Goal: Information Seeking & Learning: Learn about a topic

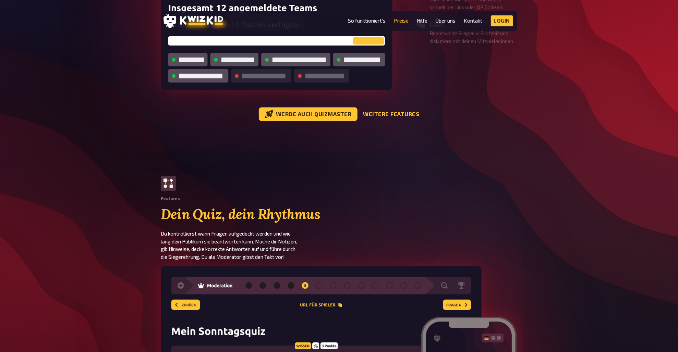
scroll to position [719, 0]
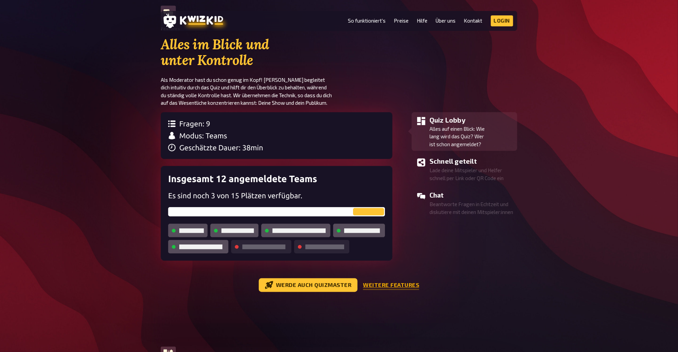
click at [385, 282] on link "Weitere Features" at bounding box center [391, 285] width 56 height 7
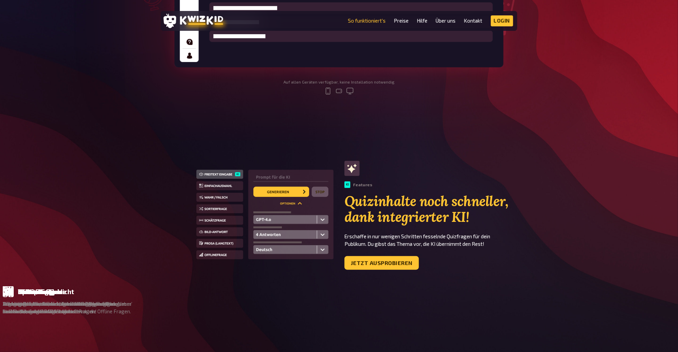
scroll to position [308, 0]
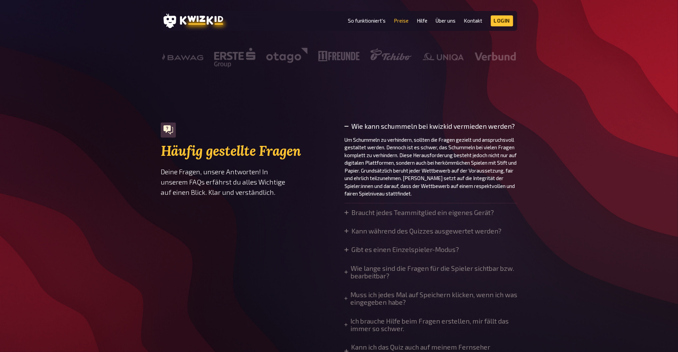
scroll to position [445, 0]
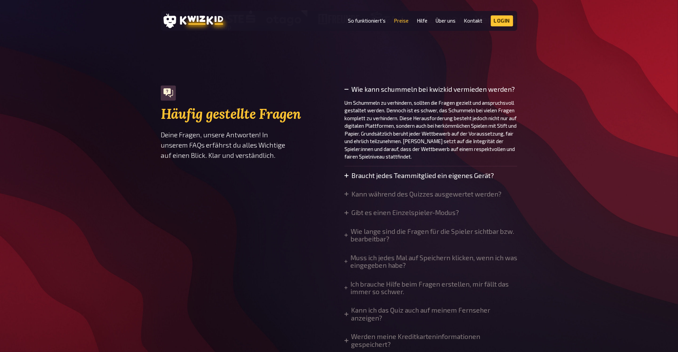
click at [345, 176] on icon at bounding box center [346, 176] width 4 height 4
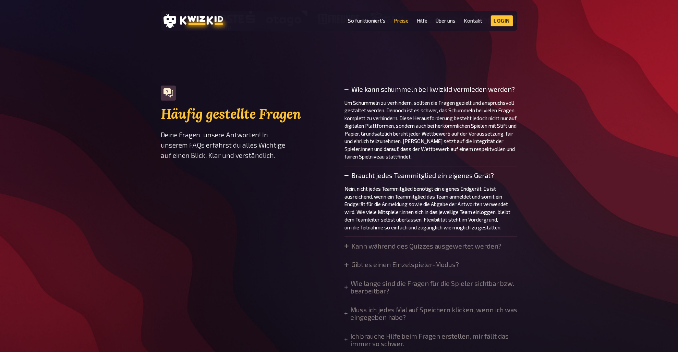
scroll to position [480, 0]
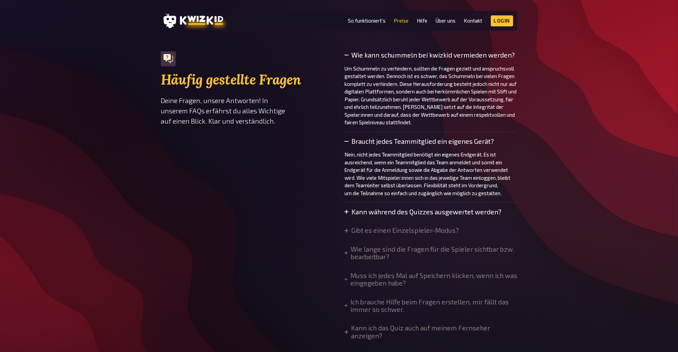
click at [350, 212] on summary "Kann während des Quizzes ausgewertet werden?" at bounding box center [422, 212] width 157 height 8
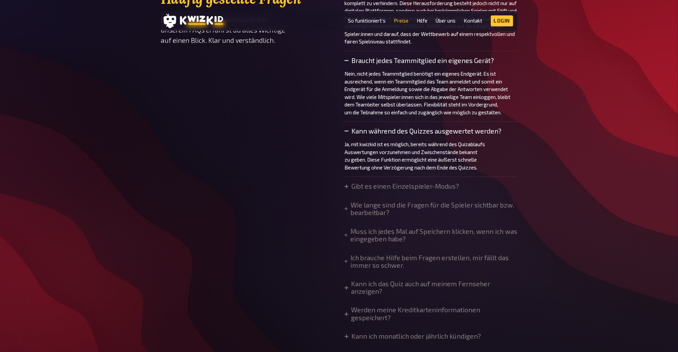
scroll to position [582, 0]
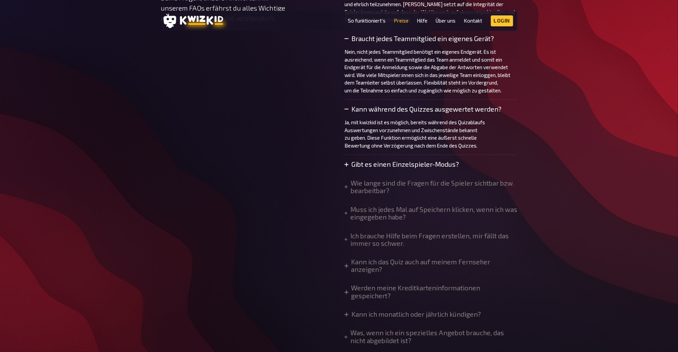
click at [369, 164] on summary "Gibt es einen Einzelspieler-Modus?" at bounding box center [401, 165] width 114 height 8
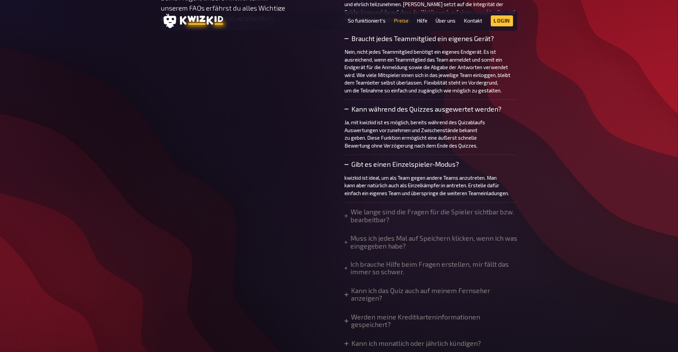
click at [368, 163] on summary "Gibt es einen Einzelspieler-Modus?" at bounding box center [430, 165] width 173 height 8
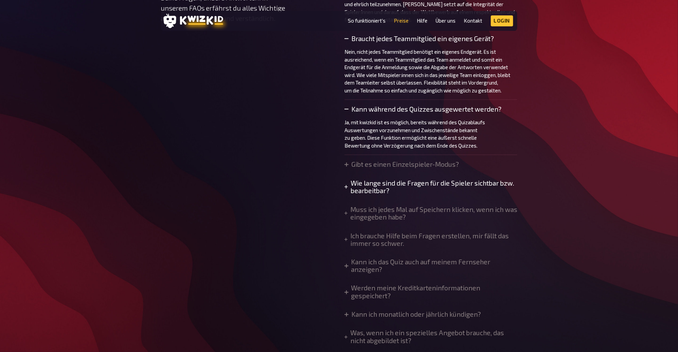
click at [357, 188] on summary "Wie lange sind die Fragen für die Spieler sichtbar bzw. bearbeitbar?" at bounding box center [430, 187] width 173 height 15
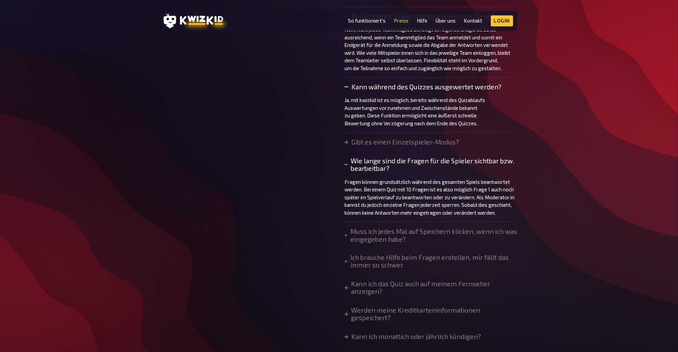
scroll to position [617, 0]
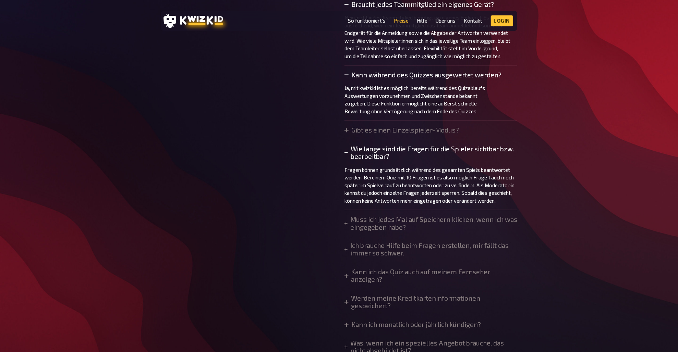
click at [375, 157] on summary "Wie lange sind die Fragen für die Spieler sichtbar bzw. bearbeitbar?" at bounding box center [430, 152] width 173 height 15
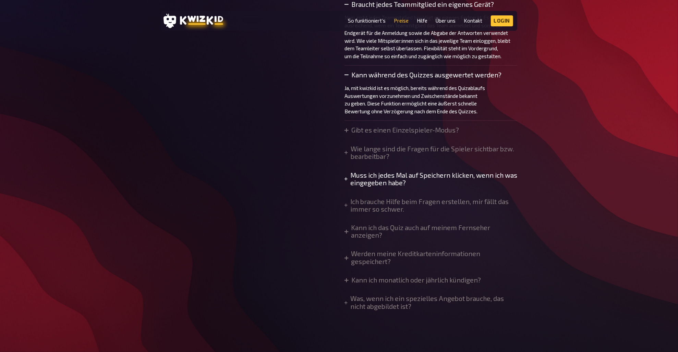
click at [373, 179] on summary "Muss ich jedes Mal auf Speichern klicken, wenn ich was eingegeben habe?" at bounding box center [430, 179] width 173 height 15
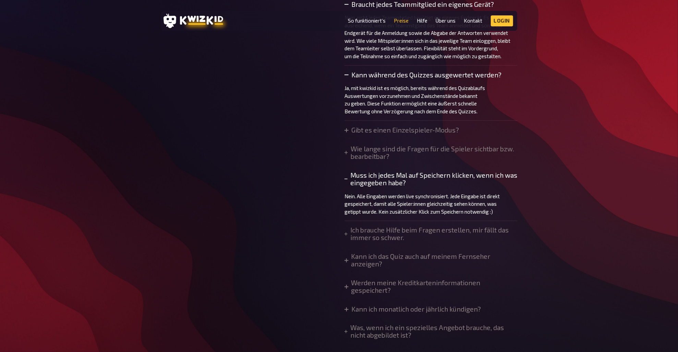
click at [378, 173] on summary "Muss ich jedes Mal auf Speichern klicken, wenn ich was eingegeben habe?" at bounding box center [430, 179] width 173 height 15
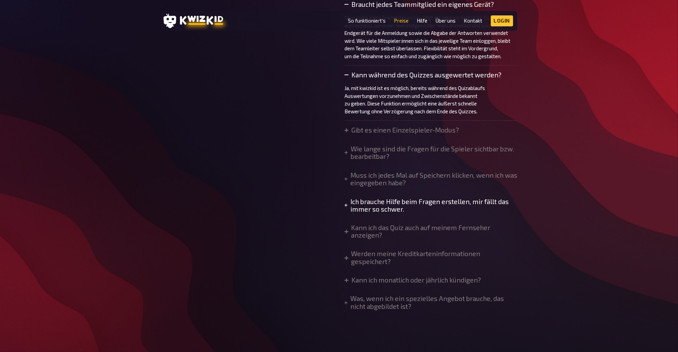
click at [360, 208] on summary "Ich brauche Hilfe beim Fragen erstellen, mir fällt das immer so schwer." at bounding box center [430, 205] width 173 height 15
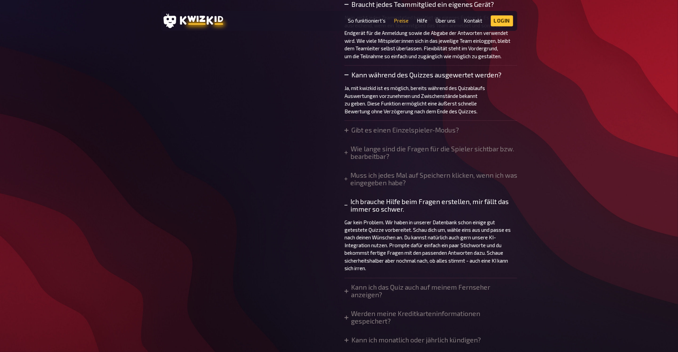
click at [363, 193] on div "Wie kann schummeln bei kwizkid vermieden werden? Um Schummeln zu verhindern, so…" at bounding box center [430, 145] width 173 height 462
click at [373, 194] on div "Wie kann schummeln bei kwizkid vermieden werden? Um Schummeln zu verhindern, so…" at bounding box center [430, 145] width 173 height 462
click at [375, 202] on summary "Ich brauche Hilfe beim Fragen erstellen, mir fällt das immer so schwer." at bounding box center [430, 205] width 173 height 15
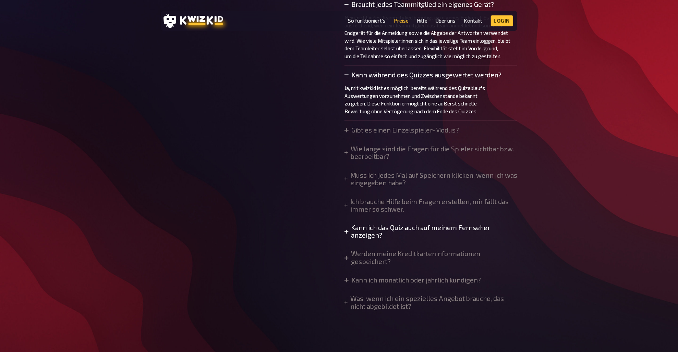
click at [368, 228] on summary "Kann ich das Quiz auch auf meinem Fernseher anzeigen?" at bounding box center [430, 231] width 173 height 15
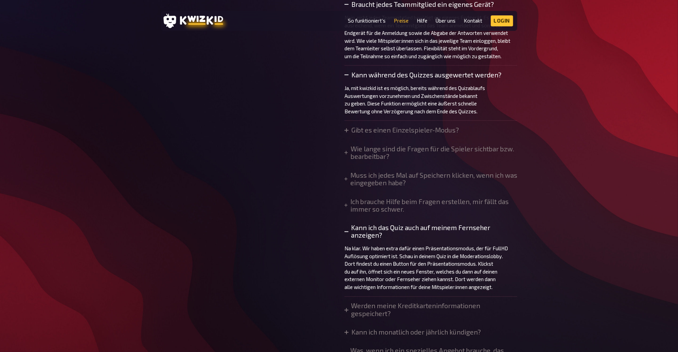
click at [368, 228] on summary "Kann ich das Quiz auch auf meinem Fernseher anzeigen?" at bounding box center [430, 231] width 173 height 15
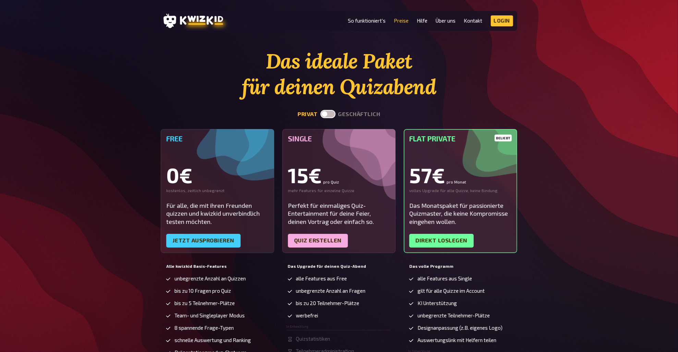
scroll to position [0, 0]
